Goal: Information Seeking & Learning: Learn about a topic

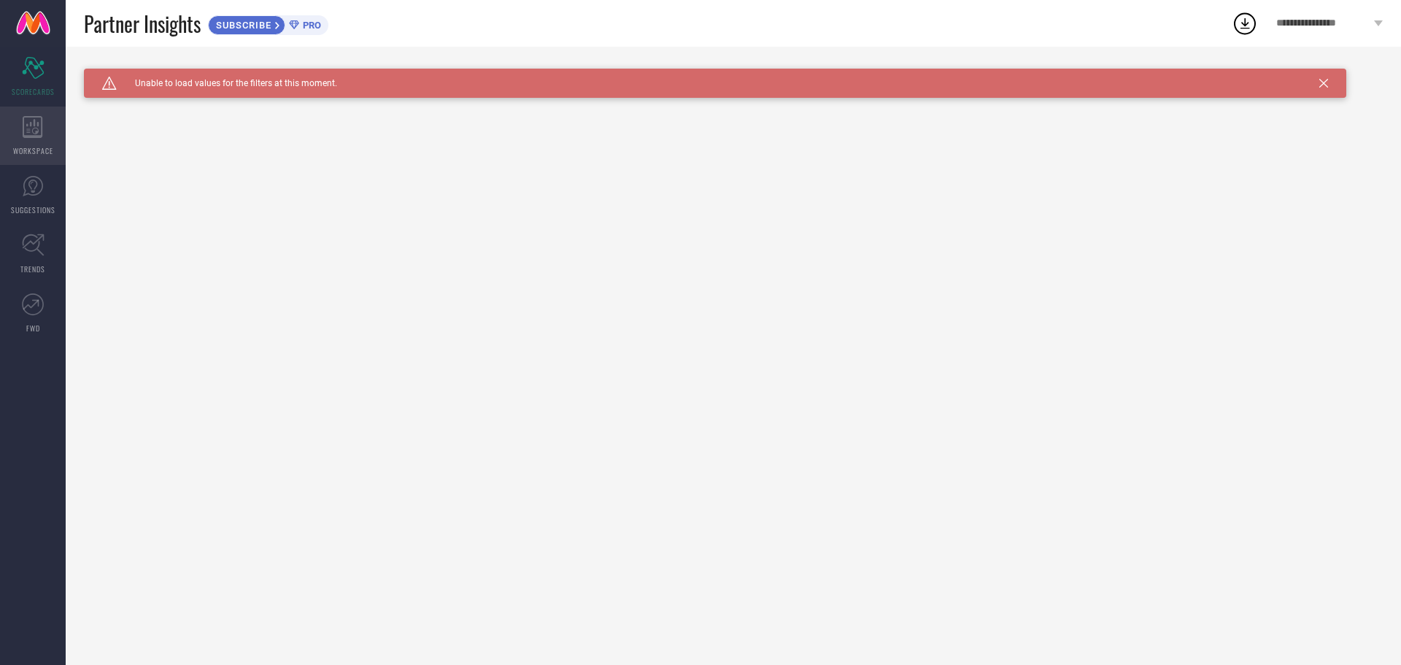
click at [54, 126] on div "WORKSPACE" at bounding box center [33, 136] width 66 height 58
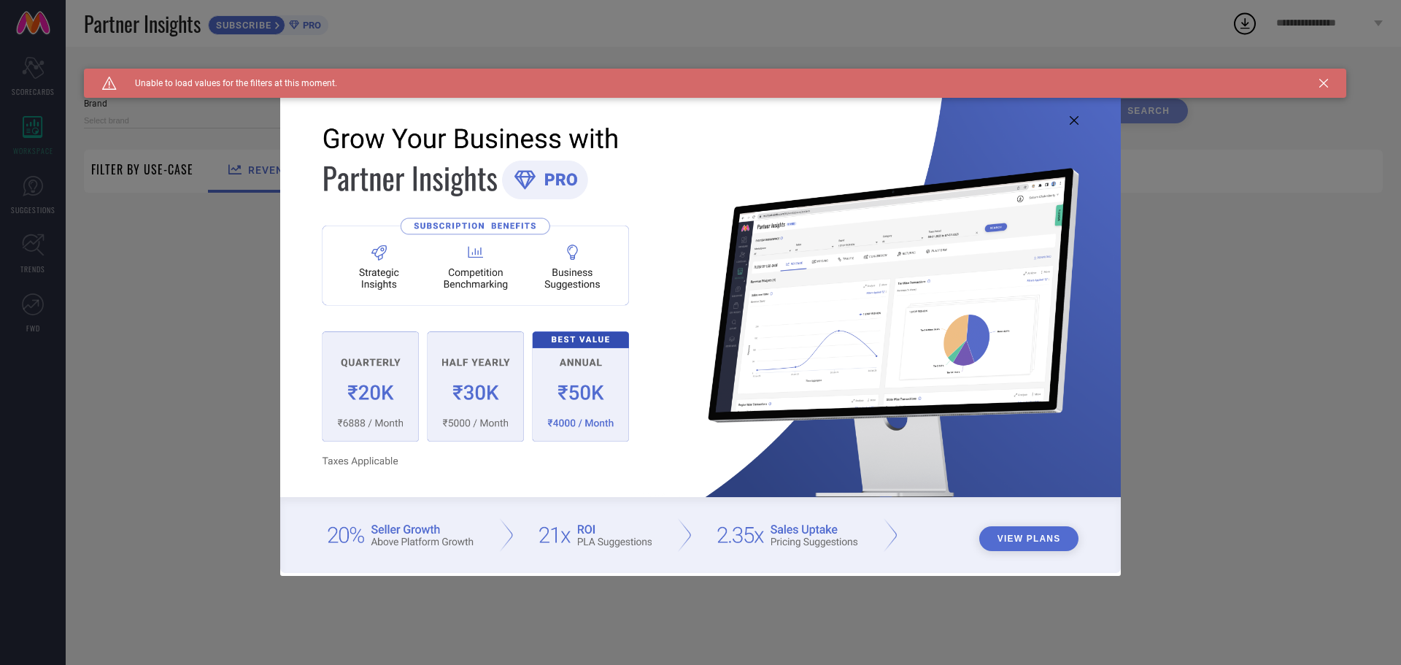
type input "1 STOP FASHION"
type input "All"
click at [1073, 121] on icon at bounding box center [1074, 120] width 9 height 9
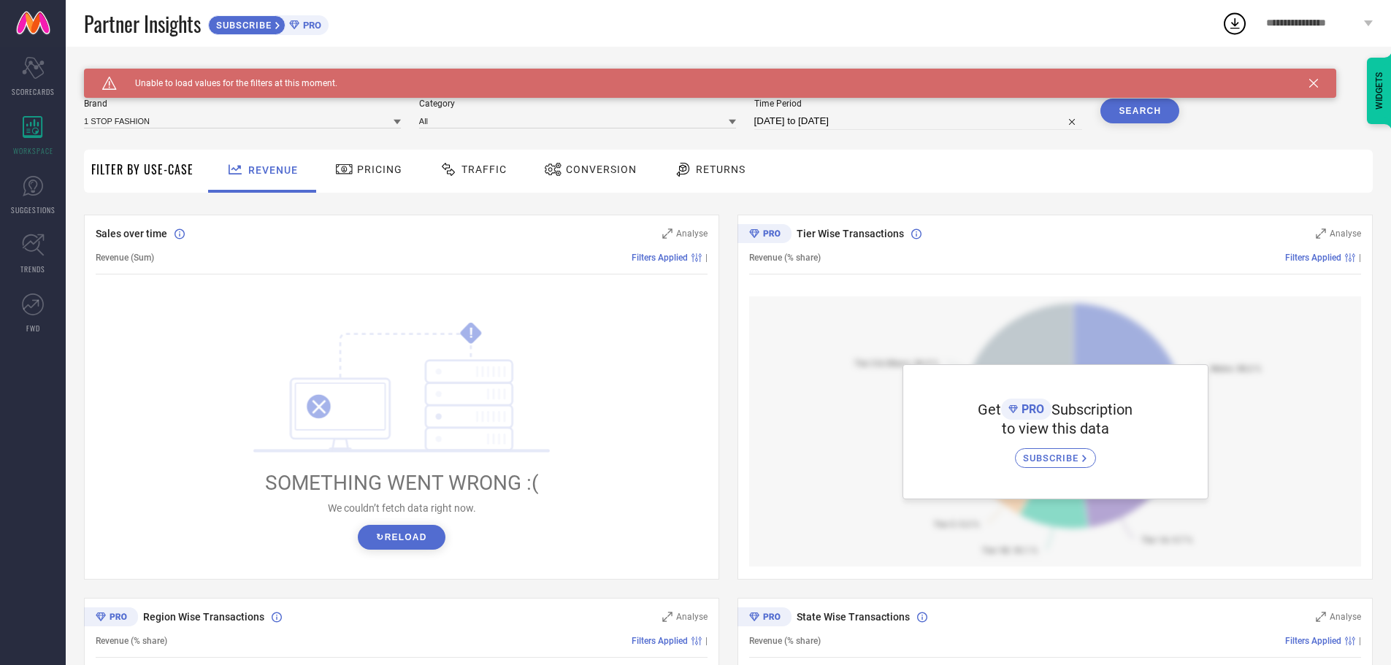
click at [397, 529] on button "↻ Reload" at bounding box center [401, 537] width 87 height 25
click at [403, 164] on div "Pricing" at bounding box center [369, 171] width 104 height 43
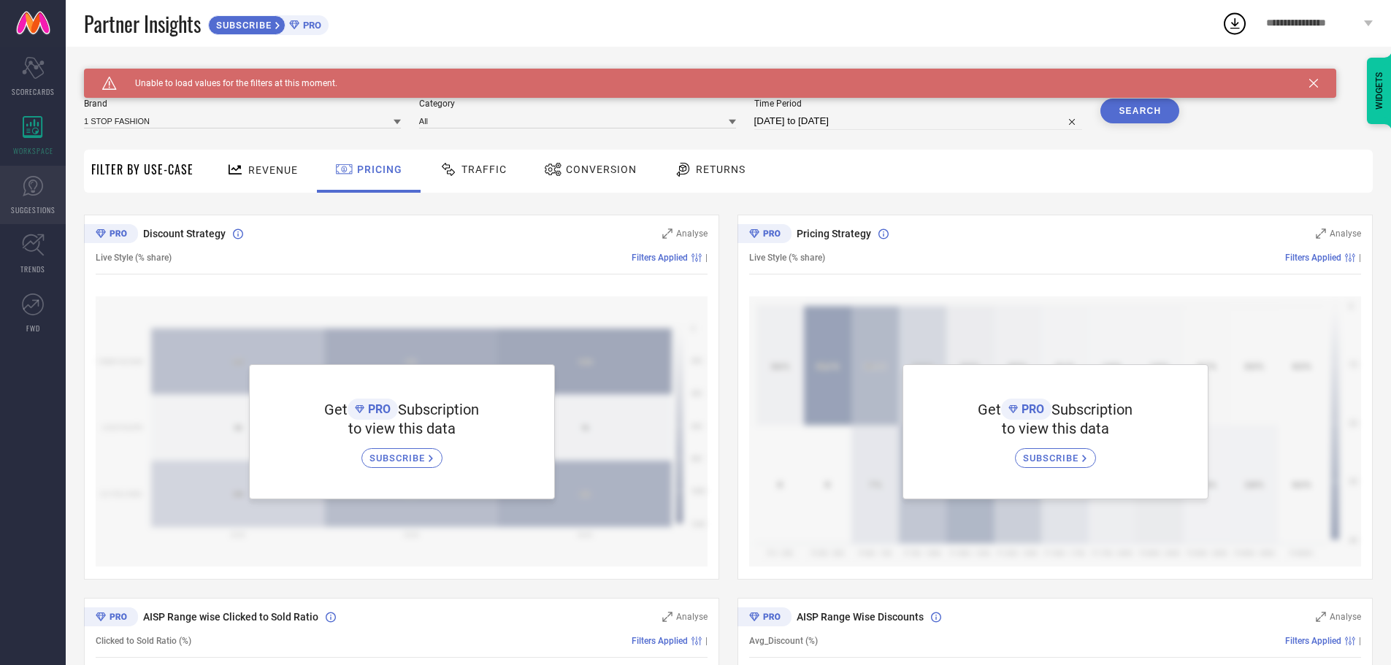
click at [36, 191] on icon at bounding box center [33, 186] width 22 height 22
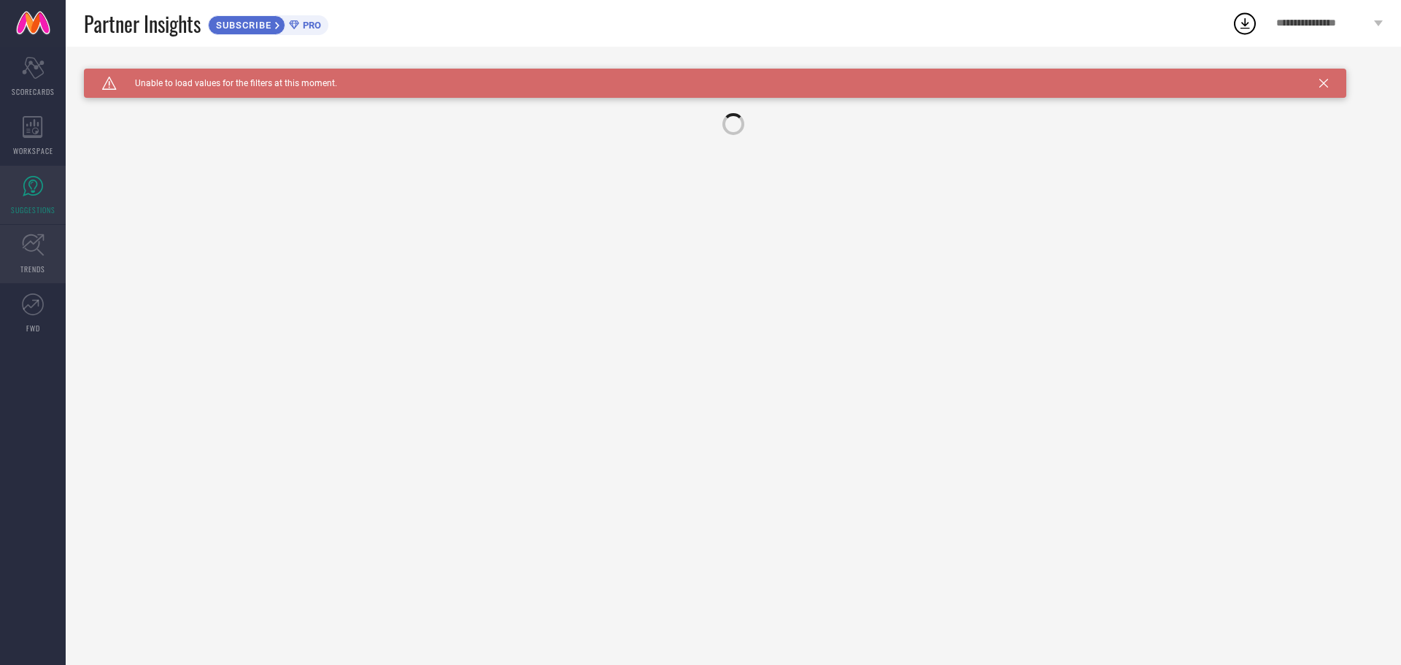
click at [42, 272] on span "TRENDS" at bounding box center [32, 269] width 25 height 11
